Goal: Information Seeking & Learning: Learn about a topic

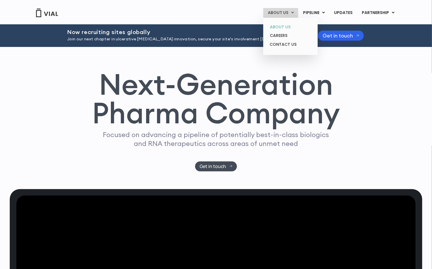
click at [284, 26] on link "ABOUT US" at bounding box center [290, 27] width 50 height 9
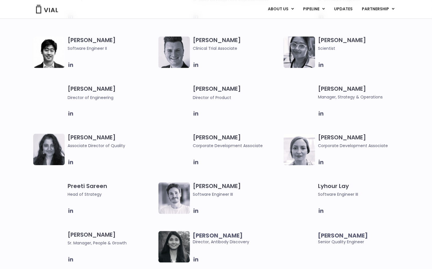
scroll to position [726, 0]
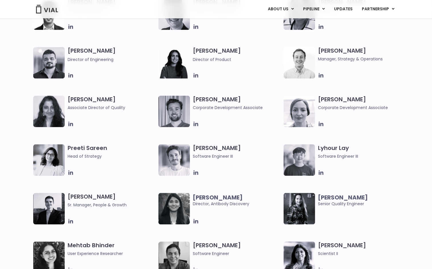
click at [58, 156] on img at bounding box center [49, 160] width 32 height 32
click at [71, 173] on icon at bounding box center [71, 173] width 6 height 6
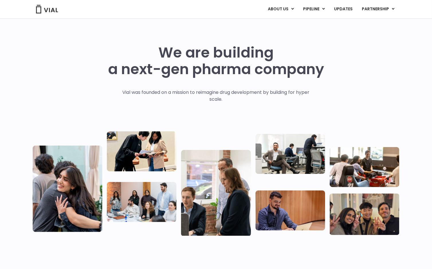
scroll to position [0, 0]
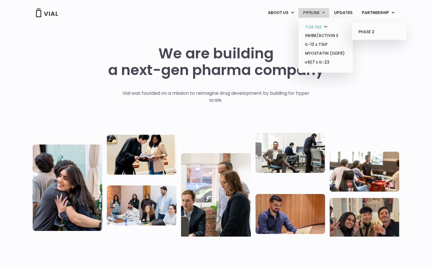
click at [322, 25] on link "TL1A HLE" at bounding box center [325, 27] width 50 height 9
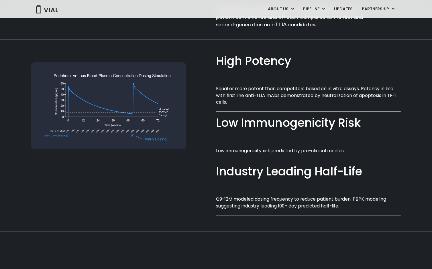
scroll to position [420, 0]
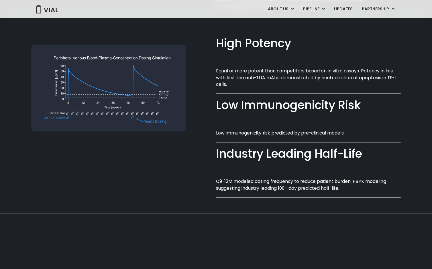
click at [130, 9] on div "ABOUT US ABOUT US CAREERS CONTACT US PIPELINE TL1A HLE PHASE 2 INHBE/ACTIVIN E …" at bounding box center [216, 9] width 367 height 10
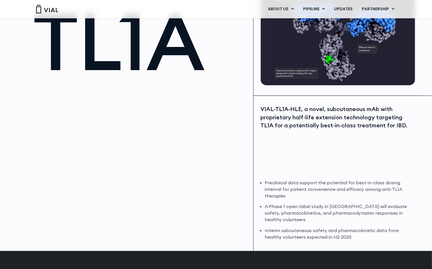
scroll to position [0, 0]
